Goal: Navigation & Orientation: Find specific page/section

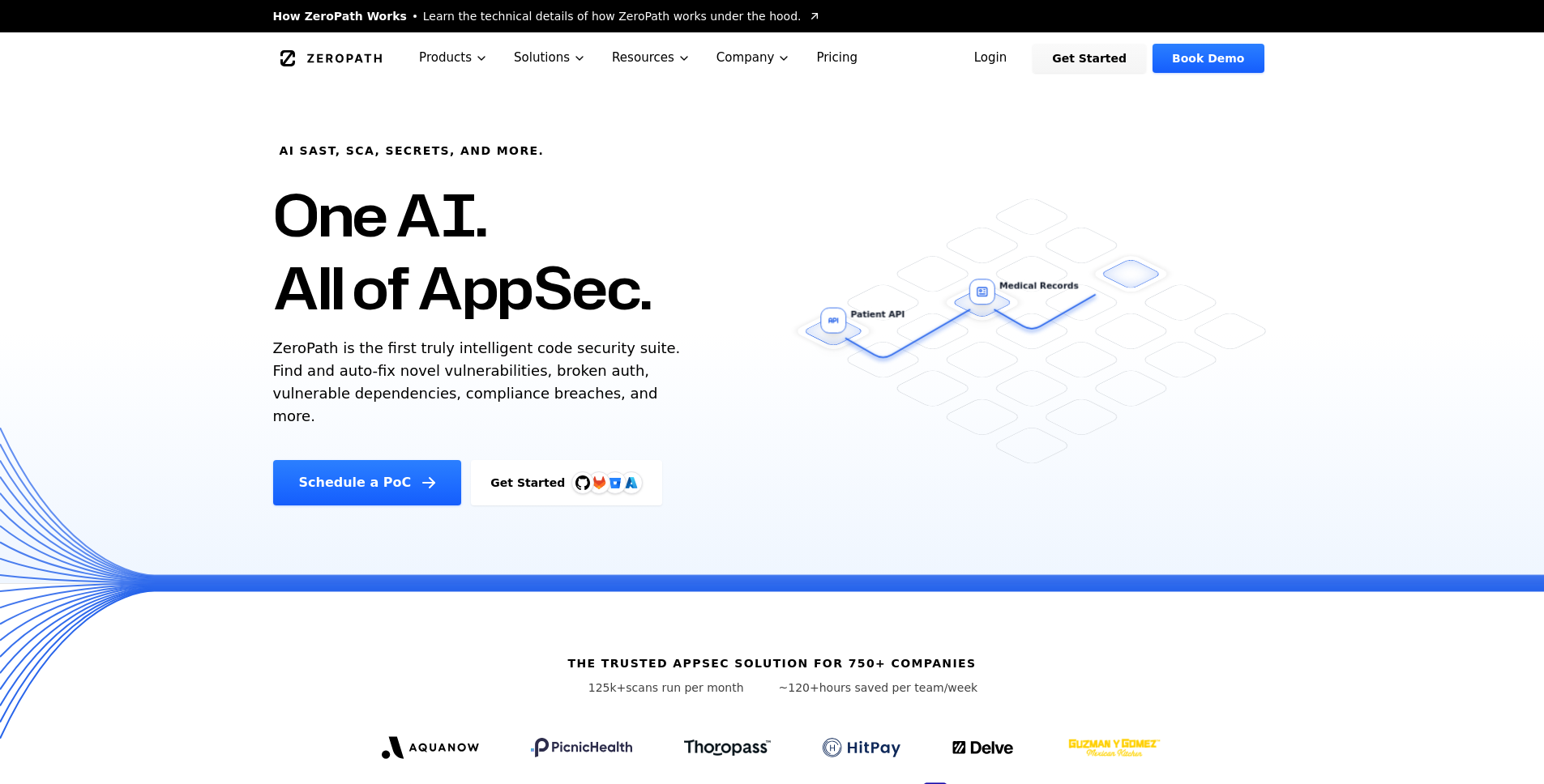
drag, startPoint x: 284, startPoint y: 348, endPoint x: 614, endPoint y: 392, distance: 332.9
click at [614, 392] on p "ZeroPath is the first truly intelligent code security suite. Find and auto-fix …" at bounding box center [480, 382] width 414 height 91
click at [503, 365] on p "ZeroPath is the first truly intelligent code security suite. Find and auto-fix …" at bounding box center [480, 382] width 414 height 91
